Goal: Task Accomplishment & Management: Complete application form

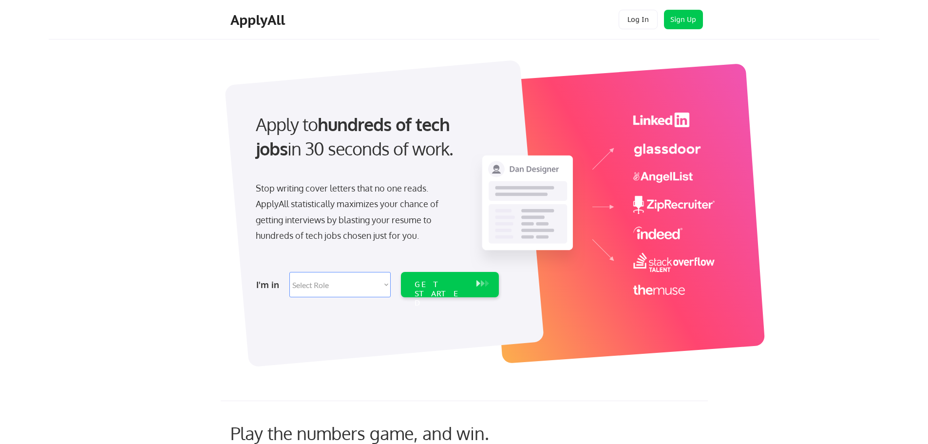
click at [355, 289] on select "Select Role Software Engineering Product Management Customer Success Sales UI/U…" at bounding box center [339, 284] width 101 height 25
select select ""engineering""
click at [289, 272] on select "Select Role Software Engineering Product Management Customer Success Sales UI/U…" at bounding box center [339, 284] width 101 height 25
select select ""engineering""
click at [679, 20] on button "Sign Up" at bounding box center [683, 19] width 39 height 19
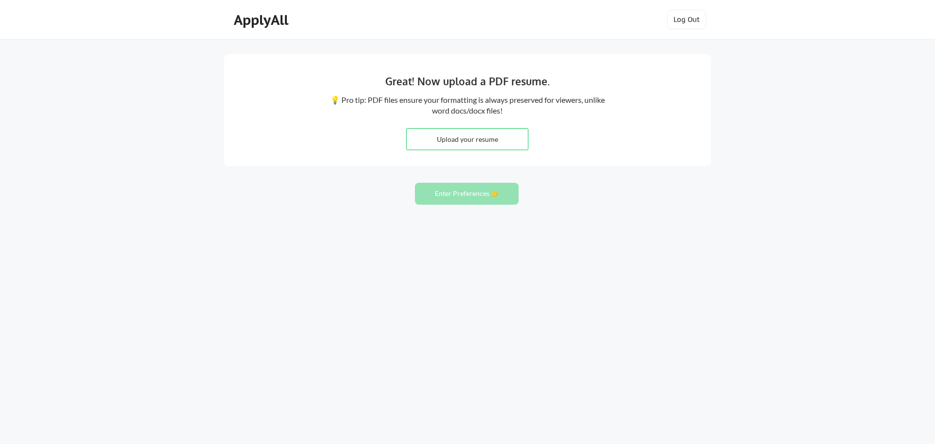
click at [452, 142] on input "file" at bounding box center [467, 139] width 121 height 21
type input "C:\fakepath\Seth Conyers Resume.pdf"
click at [454, 197] on button "Enter Preferences 👉" at bounding box center [467, 194] width 104 height 22
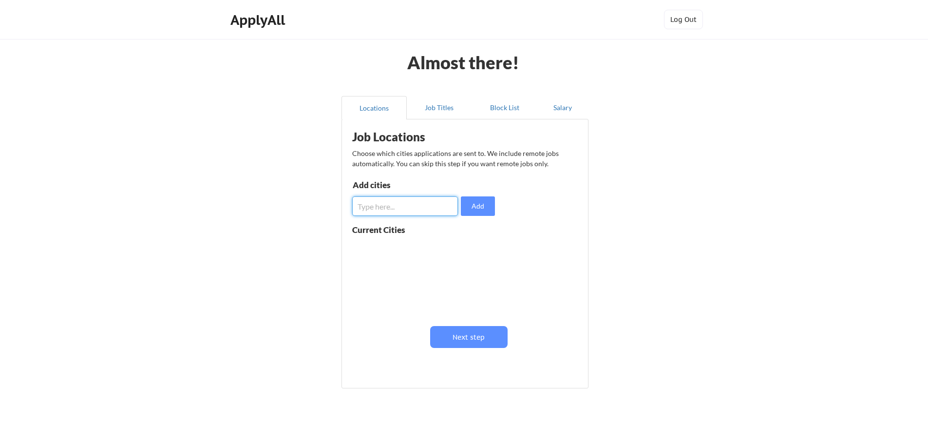
click at [389, 206] on input "input" at bounding box center [405, 205] width 106 height 19
type input "[GEOGRAPHIC_DATA], [GEOGRAPHIC_DATA]"
click at [484, 203] on button "Add" at bounding box center [478, 205] width 34 height 19
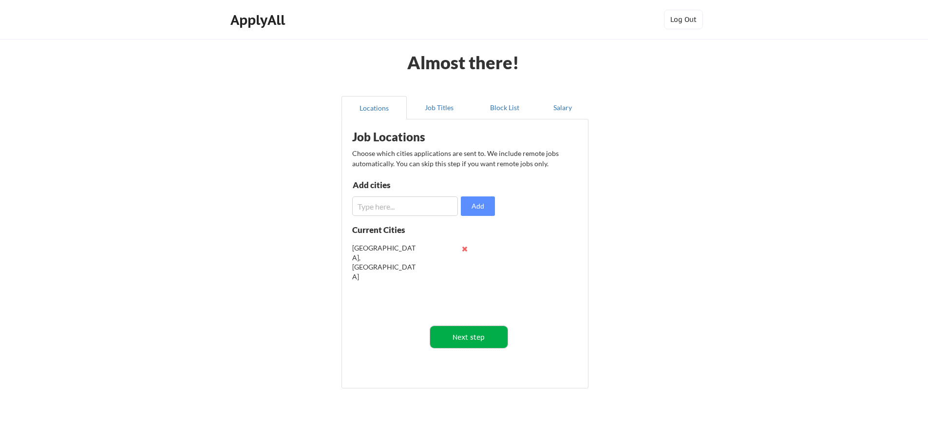
click at [469, 338] on button "Next step" at bounding box center [468, 337] width 77 height 22
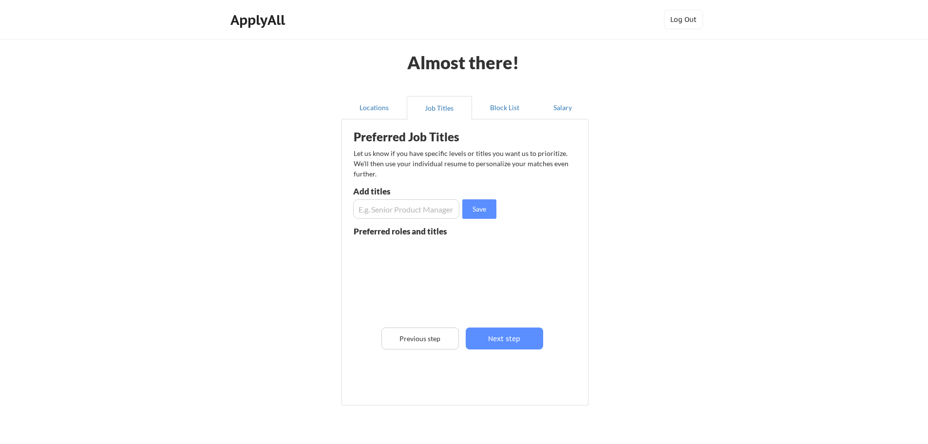
click at [413, 209] on input "input" at bounding box center [406, 208] width 106 height 19
type input "Senior Software Developer"
click at [482, 211] on button "Save" at bounding box center [479, 208] width 34 height 19
click at [407, 206] on input "input" at bounding box center [406, 208] width 106 height 19
type input "Senior Software Engineer"
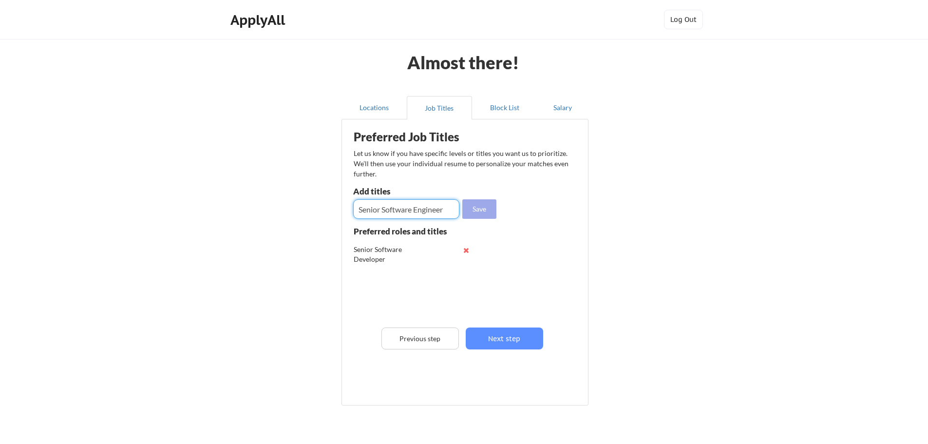
click at [481, 208] on button "Save" at bounding box center [479, 208] width 34 height 19
click at [411, 206] on input "input" at bounding box center [406, 208] width 106 height 19
type input "Data Engineer"
click at [482, 206] on button "Save" at bounding box center [479, 208] width 34 height 19
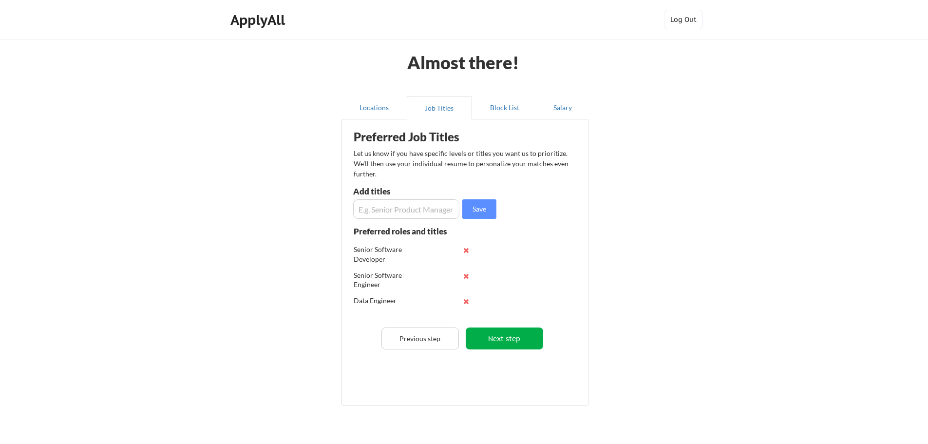
click at [509, 341] on button "Next step" at bounding box center [504, 338] width 77 height 22
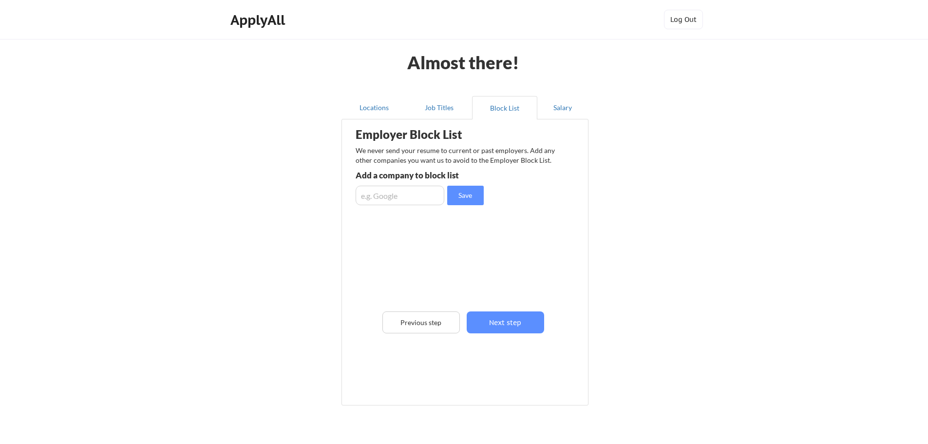
click at [405, 194] on input "input" at bounding box center [399, 195] width 89 height 19
click at [511, 318] on button "Next step" at bounding box center [505, 322] width 77 height 22
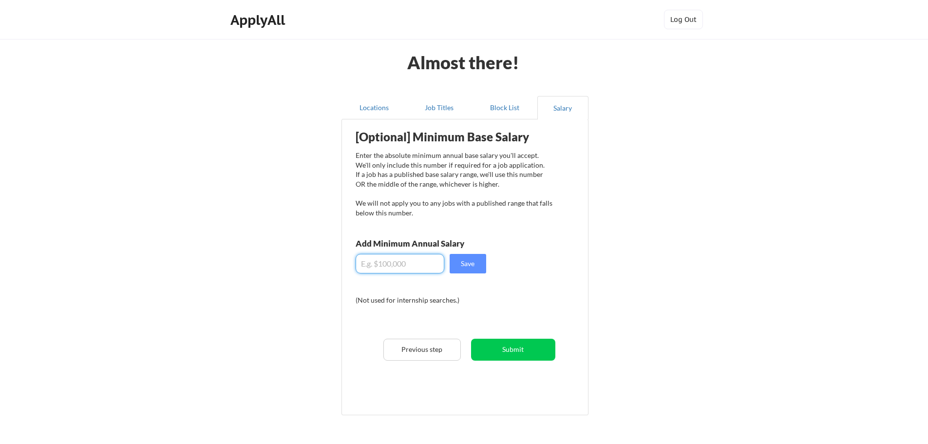
click at [413, 264] on input "input" at bounding box center [399, 263] width 89 height 19
type input "$110,000"
click at [539, 290] on div "[Optional] Minimum Base Salary Enter the absolute minimum annual base salary yo…" at bounding box center [467, 263] width 240 height 279
click at [477, 264] on button "Save" at bounding box center [467, 263] width 37 height 19
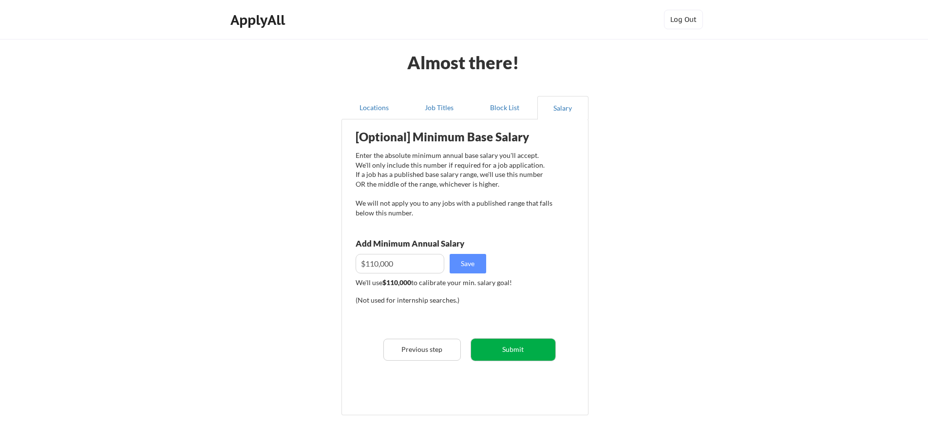
click at [517, 345] on button "Submit" at bounding box center [513, 349] width 84 height 22
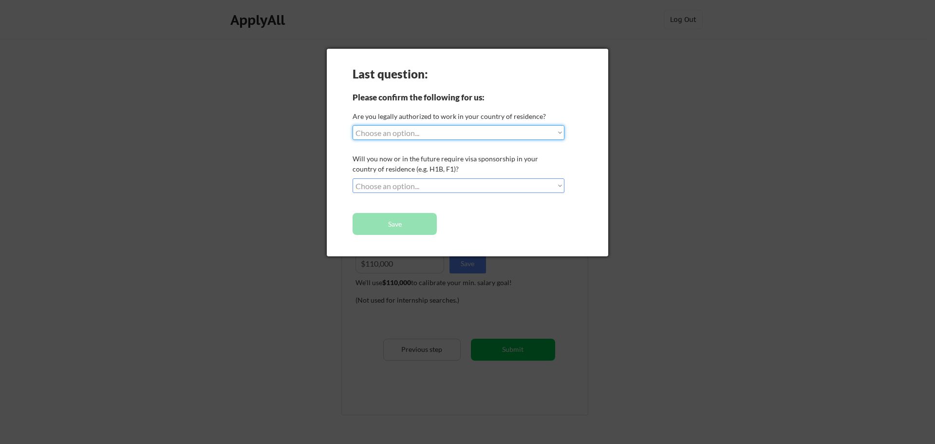
click at [451, 131] on select "Choose an option... Yes, I am a US Citizen Yes, I am a Canadian Citizen Yes, I …" at bounding box center [459, 132] width 212 height 15
select select ""yes__i_am_a_us_citizen""
click at [353, 125] on select "Choose an option... Yes, I am a US Citizen Yes, I am a Canadian Citizen Yes, I …" at bounding box center [459, 132] width 212 height 15
click at [420, 187] on select "Choose an option... No, I will not need sponsorship Yes, I will need sponsorship" at bounding box center [459, 185] width 212 height 15
select select ""no__i_will_not_need_sponsorship""
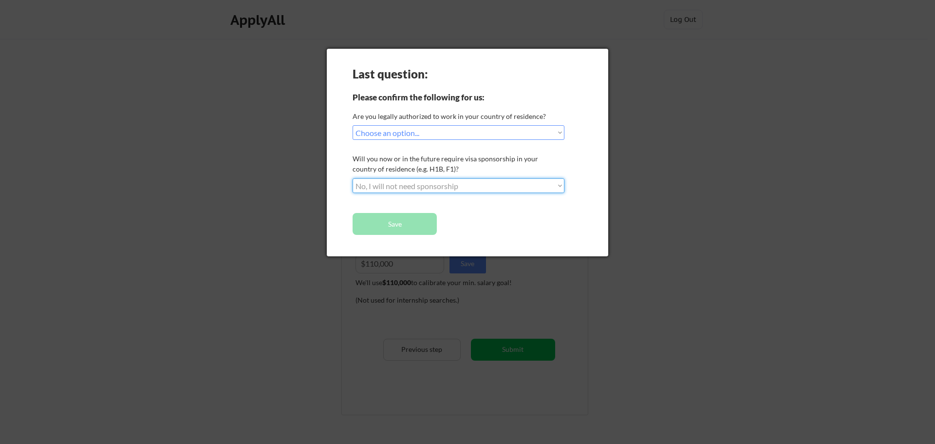
click at [353, 178] on select "Choose an option... No, I will not need sponsorship Yes, I will need sponsorship" at bounding box center [459, 185] width 212 height 15
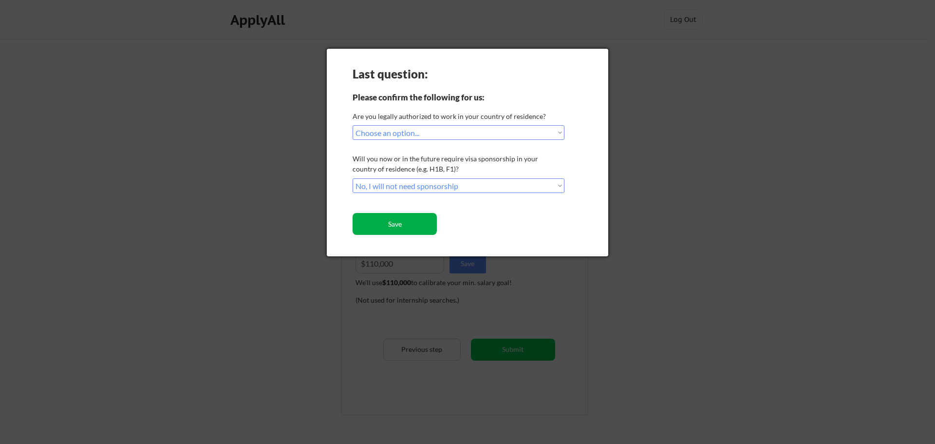
click at [408, 231] on button "Save" at bounding box center [395, 224] width 84 height 22
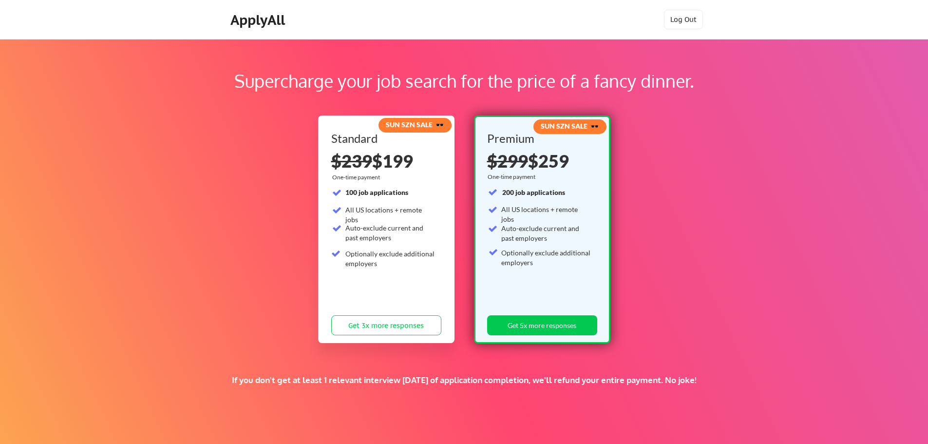
click at [278, 19] on div "ApplyAll" at bounding box center [258, 20] width 57 height 17
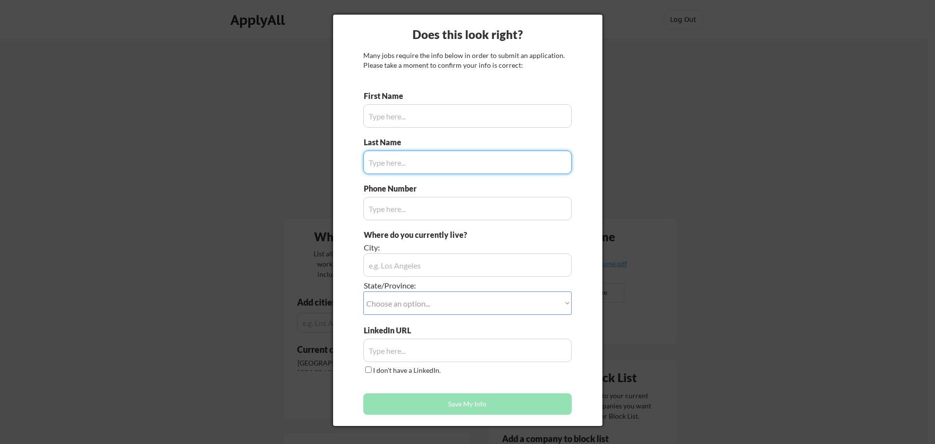
click at [306, 158] on div at bounding box center [467, 222] width 935 height 444
click at [300, 133] on div at bounding box center [467, 222] width 935 height 444
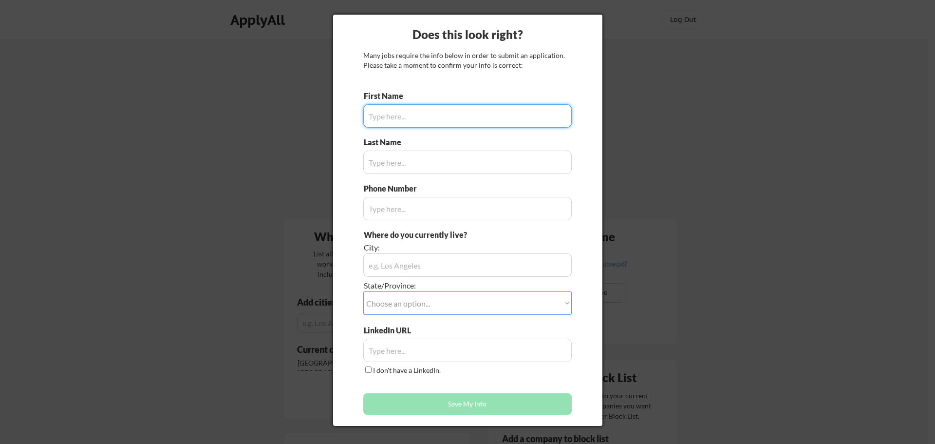
click at [392, 110] on input "input" at bounding box center [467, 115] width 208 height 23
type input "[PERSON_NAME]"
click at [393, 163] on input "input" at bounding box center [467, 161] width 208 height 23
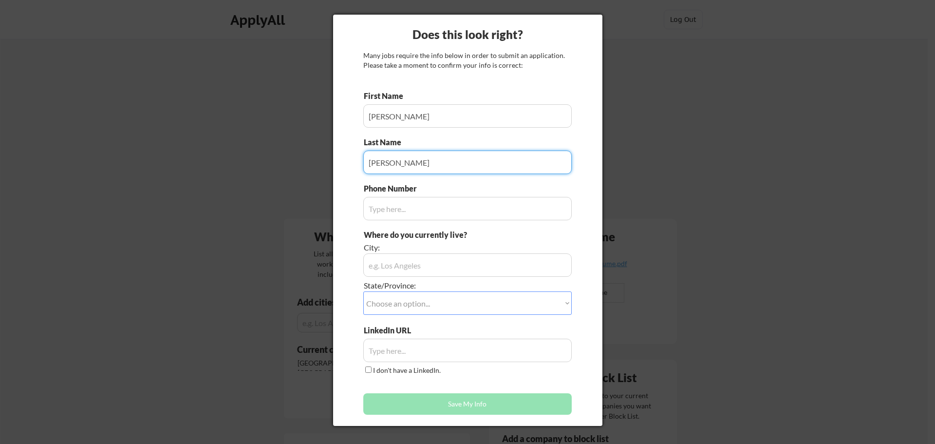
type input "[PERSON_NAME]"
click at [405, 208] on input "input" at bounding box center [467, 208] width 208 height 23
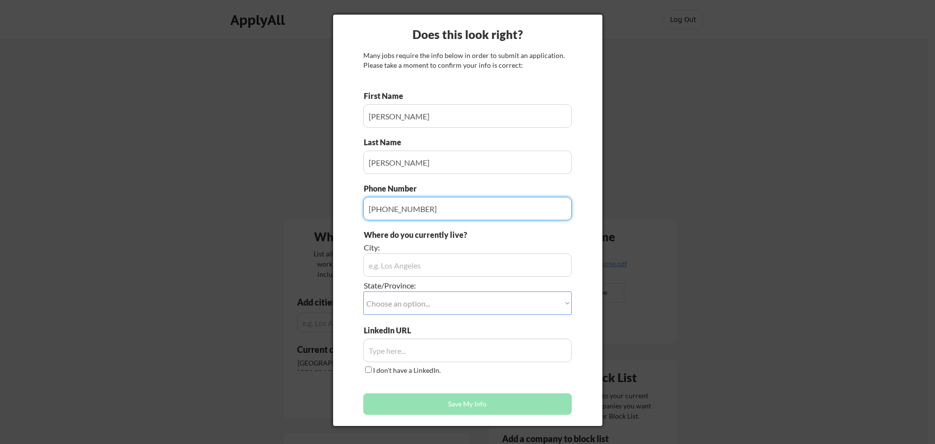
type input "[PHONE_NUMBER]"
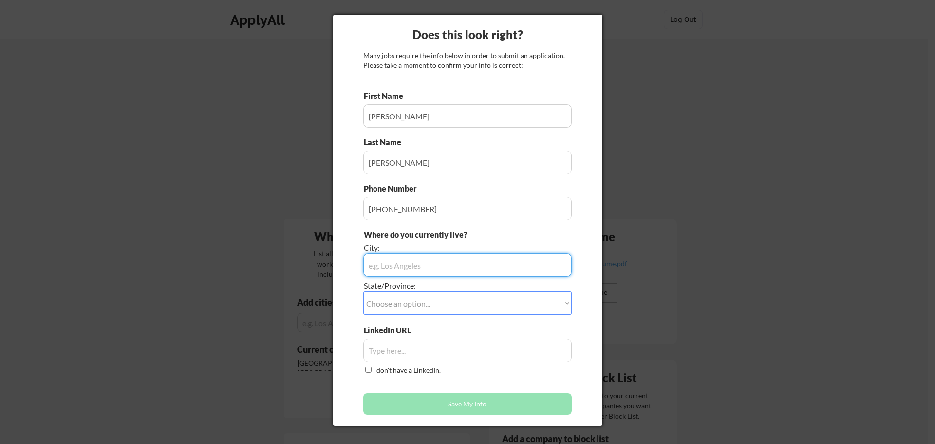
click at [413, 269] on input "input" at bounding box center [467, 264] width 208 height 23
type input "Republic"
click at [437, 308] on select "Choose an option... Other/Not Applicable [US_STATE] [US_STATE] [GEOGRAPHIC_DATA…" at bounding box center [467, 302] width 208 height 23
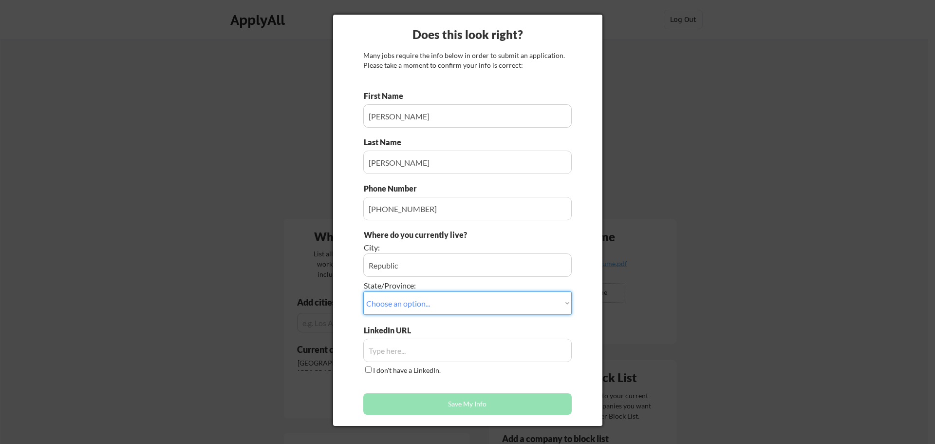
select select ""[US_STATE]""
click at [363, 291] on select "Choose an option... Other/Not Applicable [US_STATE] [US_STATE] [GEOGRAPHIC_DATA…" at bounding box center [467, 302] width 208 height 23
click at [453, 351] on input "input" at bounding box center [467, 349] width 208 height 23
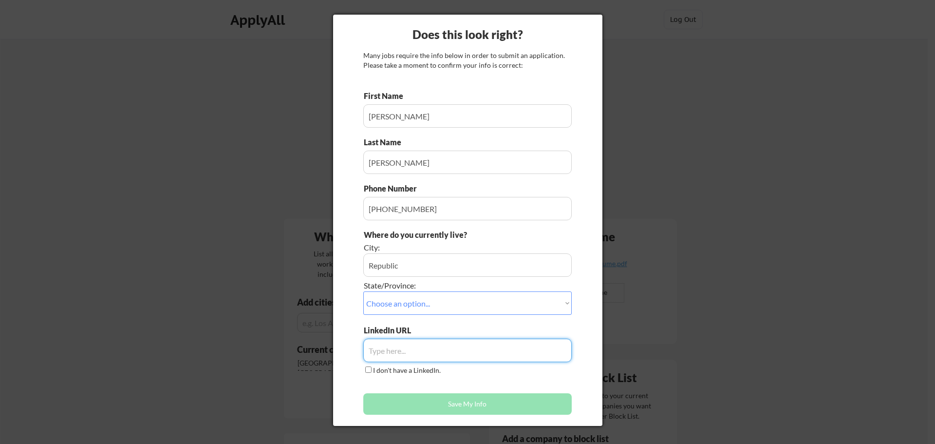
click at [443, 344] on input "input" at bounding box center [467, 349] width 208 height 23
paste input "[URL][DOMAIN_NAME]"
type input "[URL][DOMAIN_NAME]"
click at [463, 389] on div "First Name Last Name Phone Number Where do you currently live? City: State/Prov…" at bounding box center [467, 255] width 208 height 329
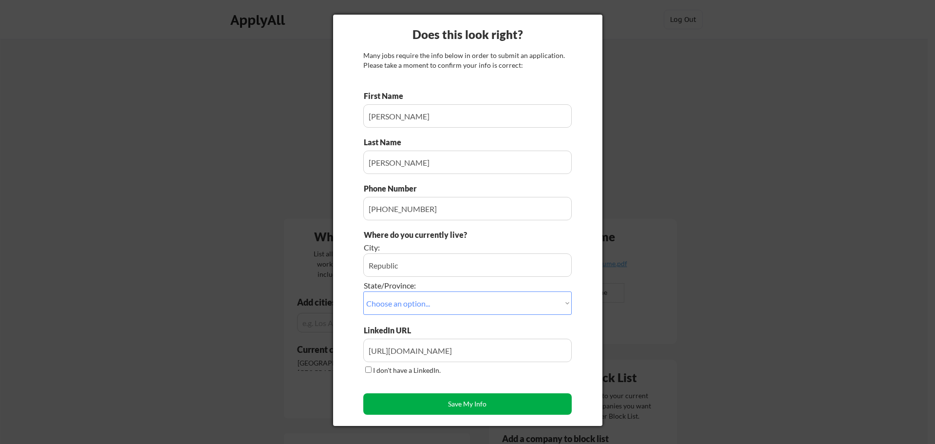
click at [466, 397] on button "Save My Info" at bounding box center [467, 403] width 208 height 21
